Goal: Navigation & Orientation: Go to known website

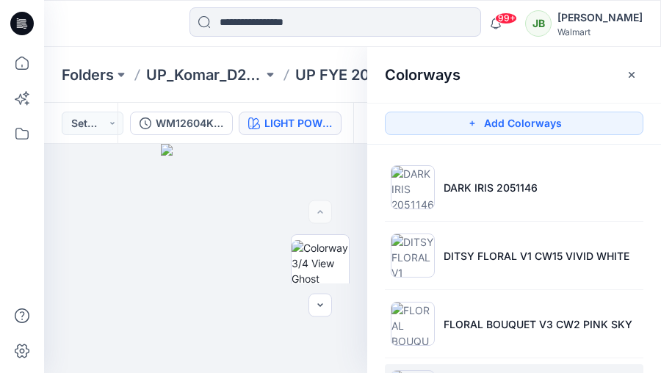
click at [21, 24] on icon at bounding box center [24, 24] width 6 height 1
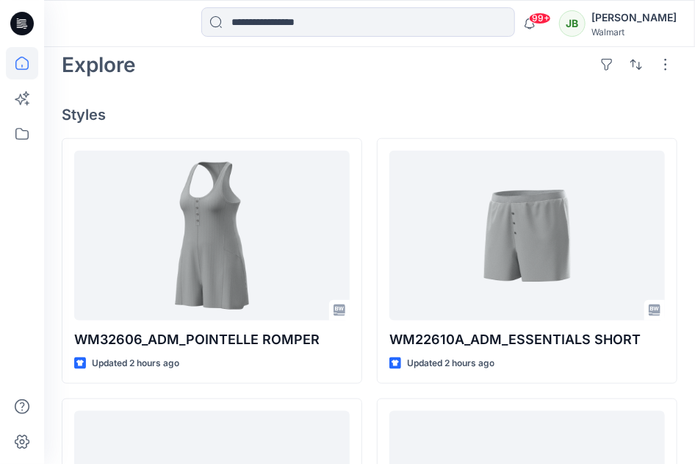
scroll to position [350, 0]
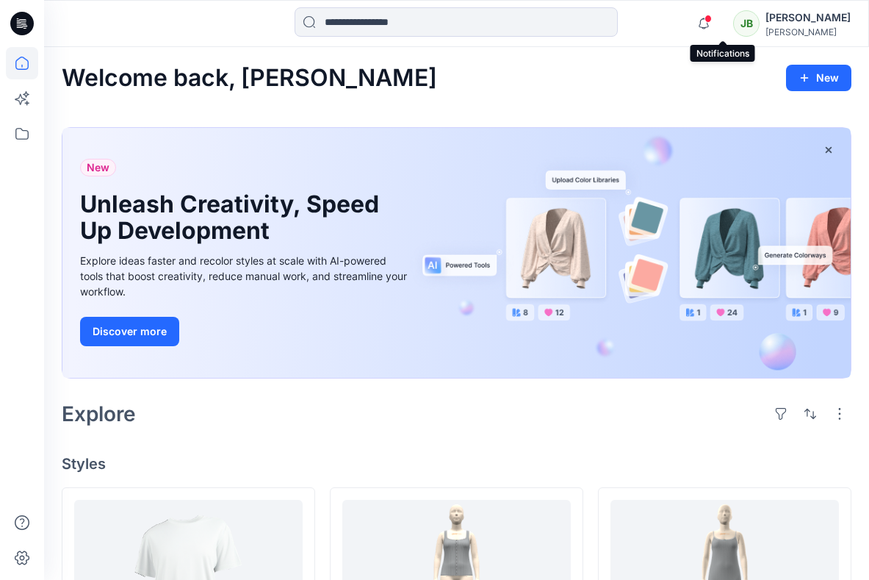
click at [712, 17] on span at bounding box center [708, 19] width 7 height 8
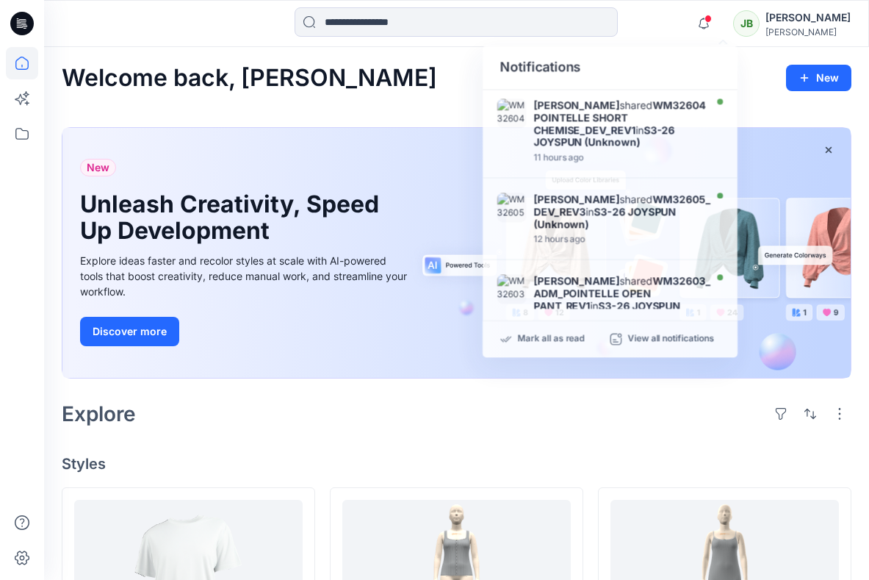
click at [684, 43] on div "Notifications [PERSON_NAME] shared WM32604 POINTELLE SHORT CHEMISE_DEV_REV1 in …" at bounding box center [456, 23] width 825 height 47
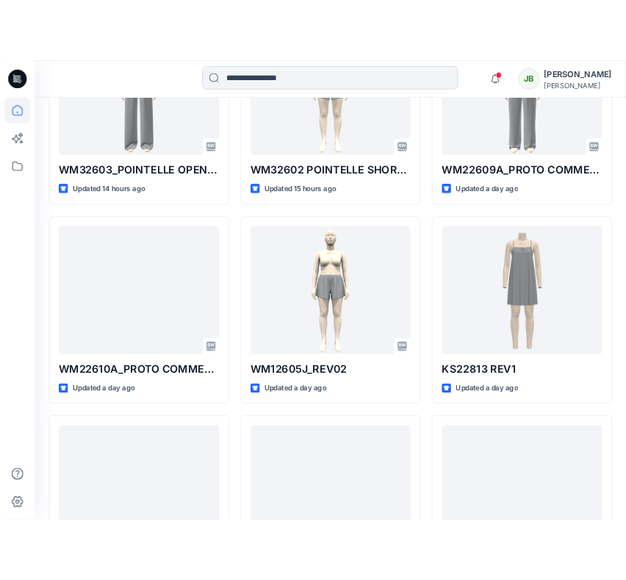
scroll to position [1044, 0]
